Goal: Participate in discussion: Participate in discussion

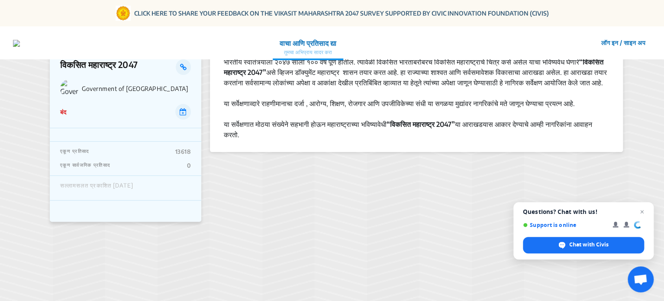
scroll to position [42, 0]
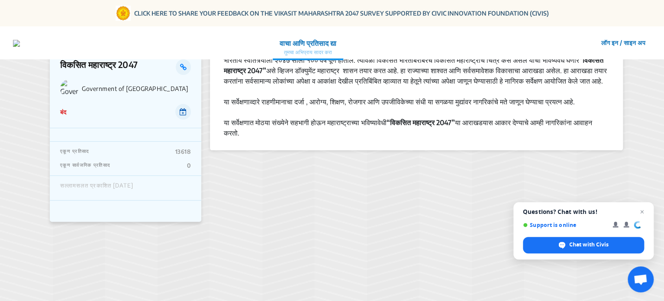
click at [180, 111] on icon at bounding box center [183, 111] width 7 height 7
click at [628, 43] on button "लॉग इन / साइन अप" at bounding box center [622, 42] width 55 height 13
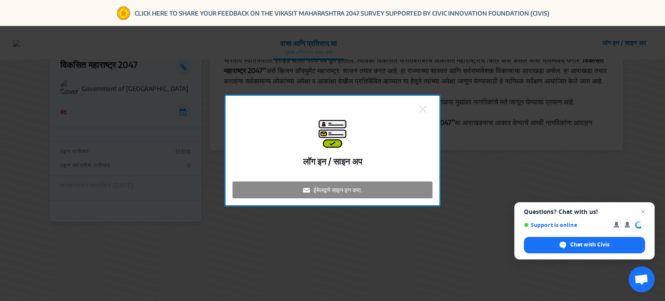
click at [337, 188] on p "ईमेलद्वारे साइन इन करा." at bounding box center [337, 189] width 48 height 9
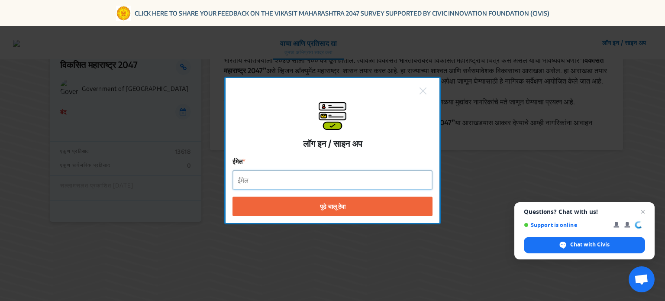
click at [324, 187] on input "ईमेल" at bounding box center [332, 180] width 199 height 19
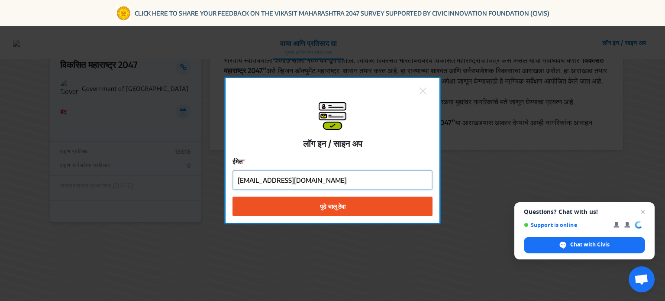
type input "[EMAIL_ADDRESS][DOMAIN_NAME]"
click at [329, 201] on span "पुढे चालू ठेवा" at bounding box center [333, 205] width 26 height 9
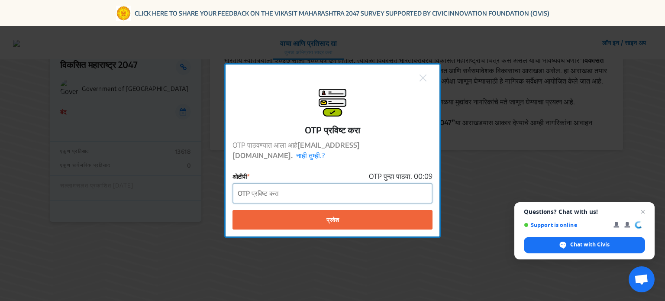
click at [288, 188] on input "ओटीपी" at bounding box center [332, 192] width 199 height 19
paste input "852927"
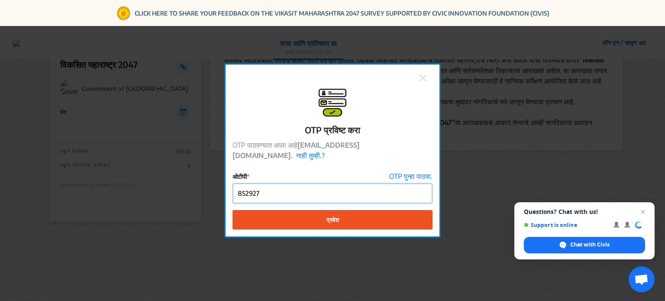
type input "852927"
click at [326, 217] on span "प्रवेश" at bounding box center [332, 219] width 13 height 9
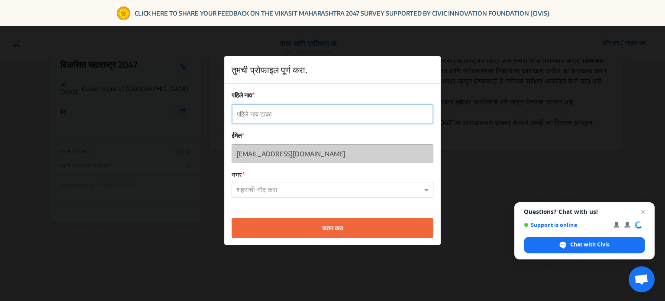
click at [298, 115] on input "पहिले नाव" at bounding box center [332, 113] width 201 height 19
type input "[PERSON_NAME]"
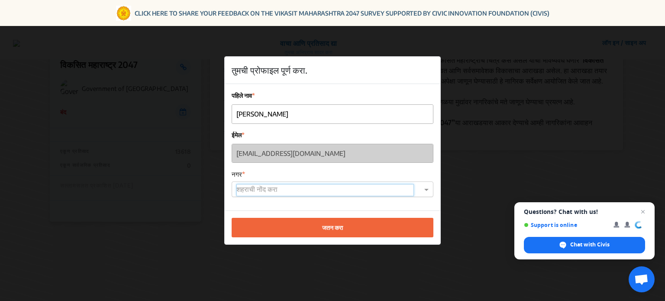
click at [286, 191] on input "text" at bounding box center [324, 190] width 177 height 12
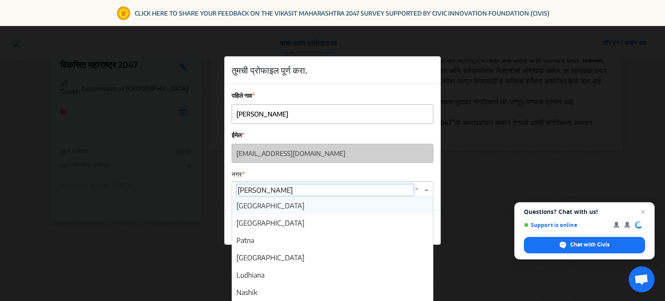
type input "nashi"
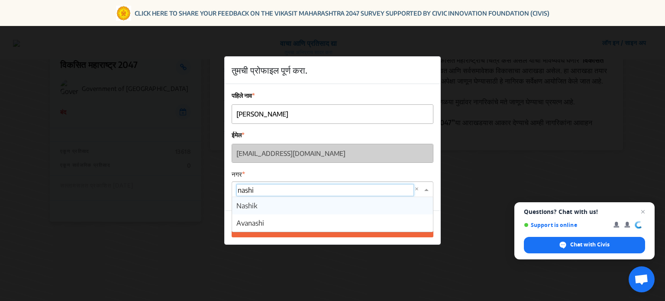
click at [258, 202] on div "Nashik" at bounding box center [332, 205] width 201 height 17
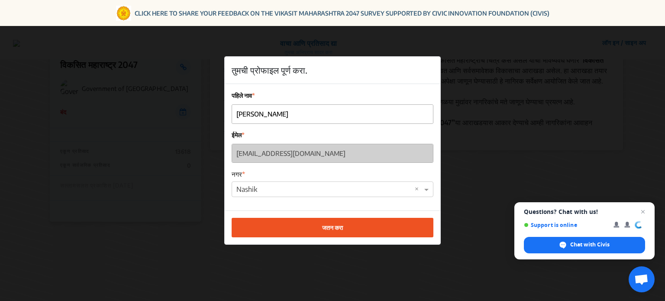
click at [388, 228] on button "जतन करा" at bounding box center [333, 227] width 202 height 19
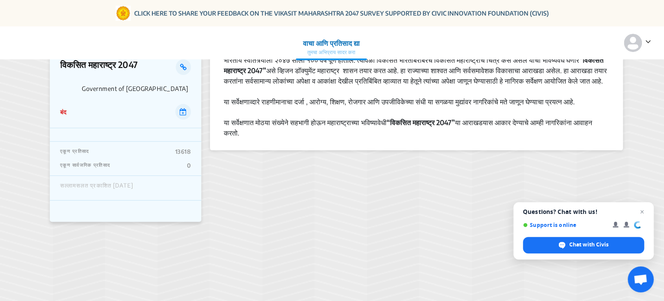
scroll to position [0, 0]
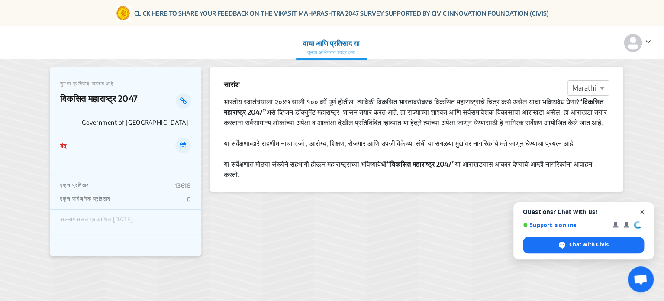
click at [640, 213] on span "Open chat" at bounding box center [642, 211] width 11 height 11
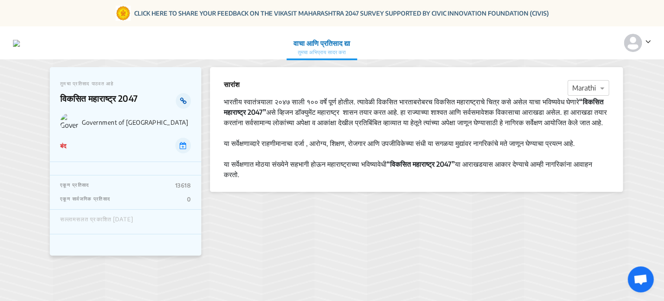
click at [182, 100] on icon at bounding box center [183, 100] width 6 height 7
click at [20, 40] on img at bounding box center [16, 43] width 7 height 7
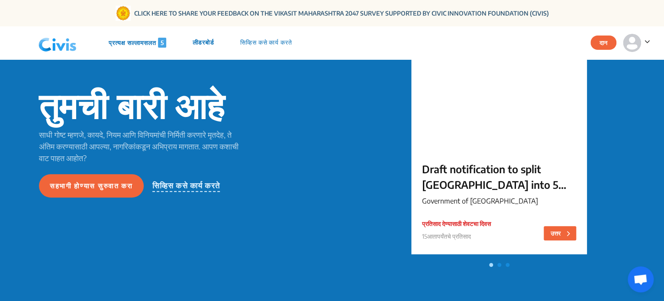
scroll to position [81, 0]
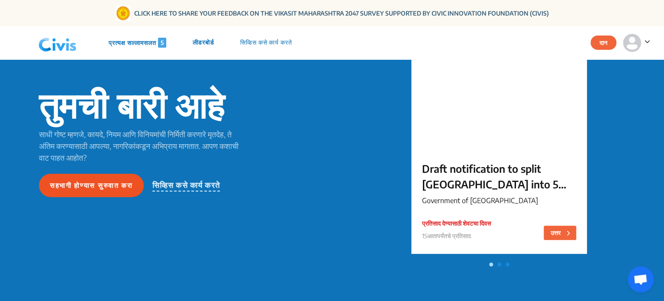
click at [70, 197] on button "सहभागी होण्यास सुरुवात करा" at bounding box center [91, 185] width 105 height 23
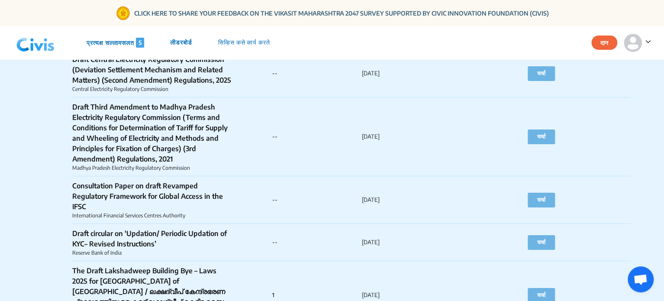
scroll to position [3156, 0]
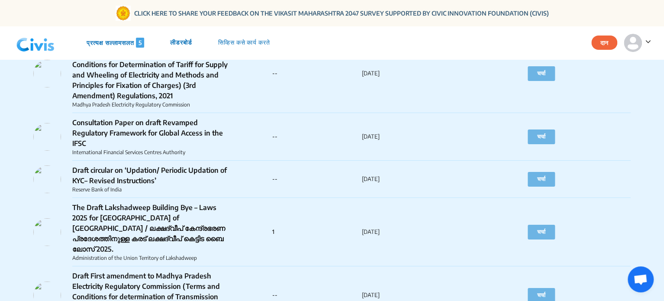
click at [127, 46] on p "प्रत्यक्ष सल्लामसलत 5" at bounding box center [116, 43] width 58 height 10
click at [248, 45] on p "सिव्हिस कसे कार्य करते" at bounding box center [244, 43] width 52 height 10
click at [258, 39] on nav "प्रत्यक्ष सल्लामसलत 5 लीडरबोर्ड सिव्हिस कसे कार्य करते दान" at bounding box center [332, 42] width 664 height 33
